Goal: Transaction & Acquisition: Purchase product/service

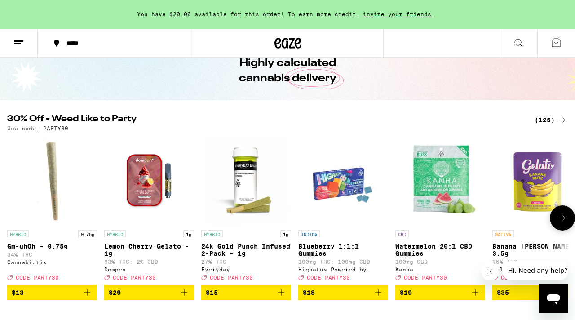
scroll to position [44, 0]
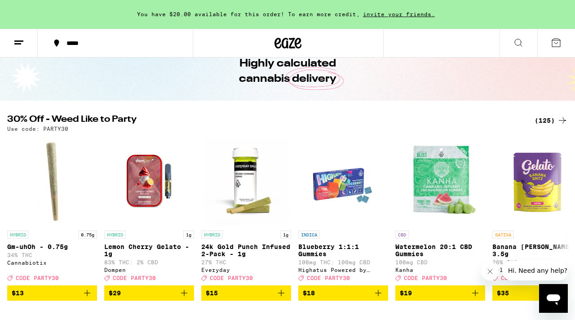
click at [553, 119] on div "(125)" at bounding box center [551, 120] width 33 height 11
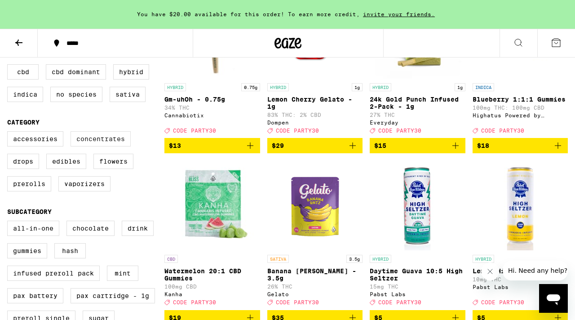
scroll to position [169, 0]
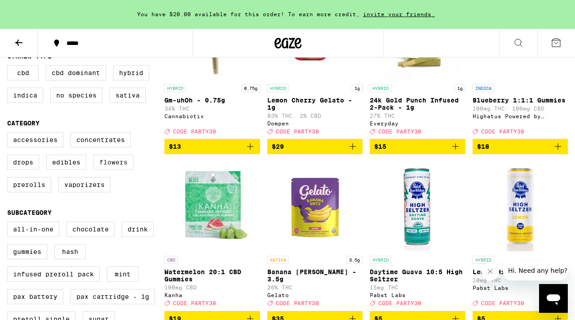
click at [116, 170] on label "Flowers" at bounding box center [113, 162] width 40 height 15
click at [9, 134] on input "Flowers" at bounding box center [9, 133] width 0 height 0
checkbox input "true"
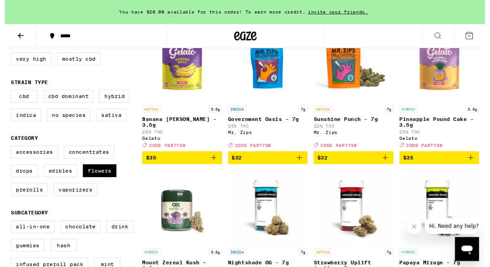
scroll to position [114, 0]
